Goal: Task Accomplishment & Management: Complete application form

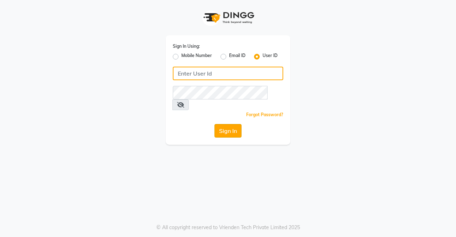
type input "saura123"
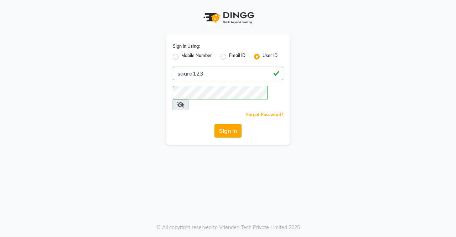
click at [229, 124] on button "Sign In" at bounding box center [228, 131] width 27 height 14
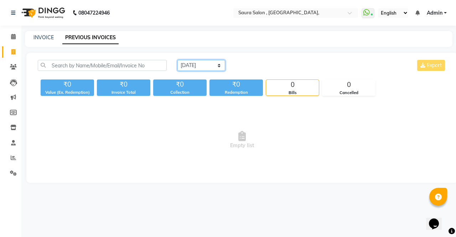
click at [200, 65] on select "[DATE] [DATE] Custom Range" at bounding box center [202, 65] width 48 height 11
select select "[DATE]"
click at [178, 60] on select "[DATE] [DATE] Custom Range" at bounding box center [202, 65] width 48 height 11
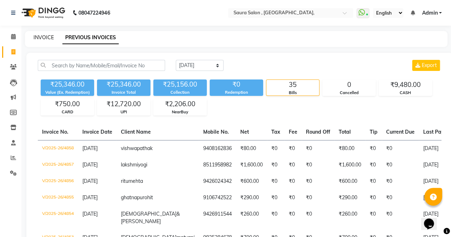
click at [40, 36] on link "INVOICE" at bounding box center [44, 37] width 20 height 6
select select "6963"
select select "service"
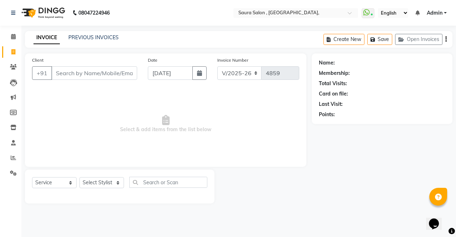
select select "57428"
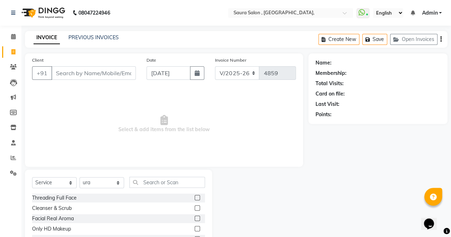
drag, startPoint x: 121, startPoint y: 109, endPoint x: 59, endPoint y: 112, distance: 62.5
click at [59, 112] on span "Select & add items from the list below" at bounding box center [164, 123] width 264 height 71
click at [58, 73] on input "Client" at bounding box center [93, 73] width 84 height 14
type input "n"
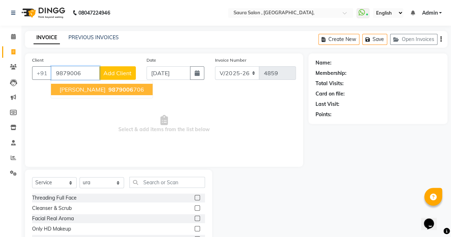
click at [86, 92] on span "[PERSON_NAME]" at bounding box center [83, 89] width 46 height 7
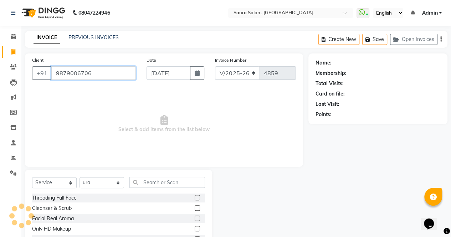
type input "9879006706"
select select "1: Object"
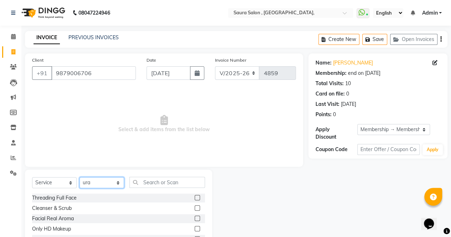
click at [101, 186] on select "Select Stylist archana asha [PERSON_NAME] deepika [PERSON_NAME] [PERSON_NAME] […" at bounding box center [101, 182] width 45 height 11
select select "82271"
click at [79, 177] on select "Select Stylist archana asha [PERSON_NAME] deepika [PERSON_NAME] [PERSON_NAME] […" at bounding box center [101, 182] width 45 height 11
click at [152, 182] on input "text" at bounding box center [167, 182] width 76 height 11
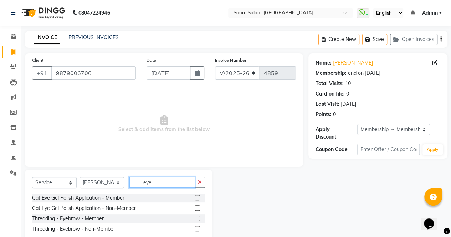
type input "eye"
click at [197, 219] on label at bounding box center [197, 218] width 5 height 5
click at [197, 219] on input "checkbox" at bounding box center [197, 218] width 5 height 5
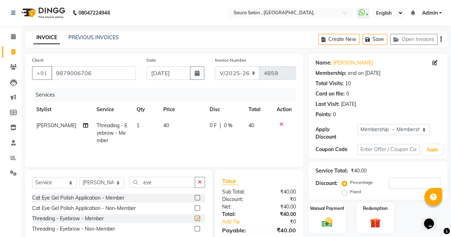
checkbox input "false"
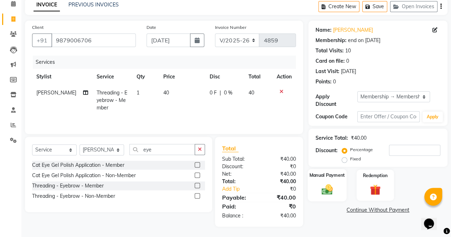
click at [325, 193] on img at bounding box center [327, 189] width 18 height 13
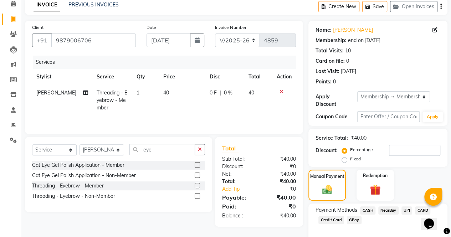
click at [407, 210] on span "UPI" at bounding box center [406, 210] width 11 height 8
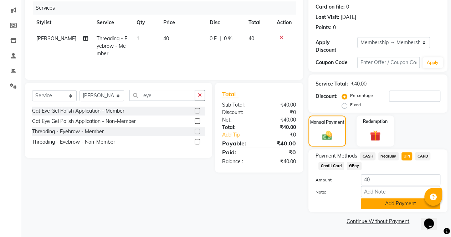
click at [401, 201] on button "Add Payment" at bounding box center [400, 203] width 79 height 11
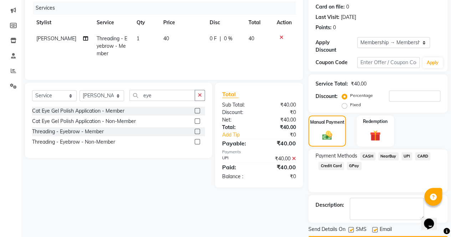
scroll to position [107, 0]
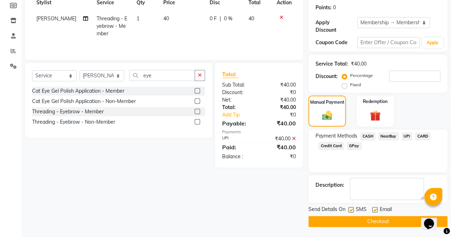
click at [386, 221] on button "Checkout" at bounding box center [377, 221] width 139 height 11
